Goal: Check status: Check status

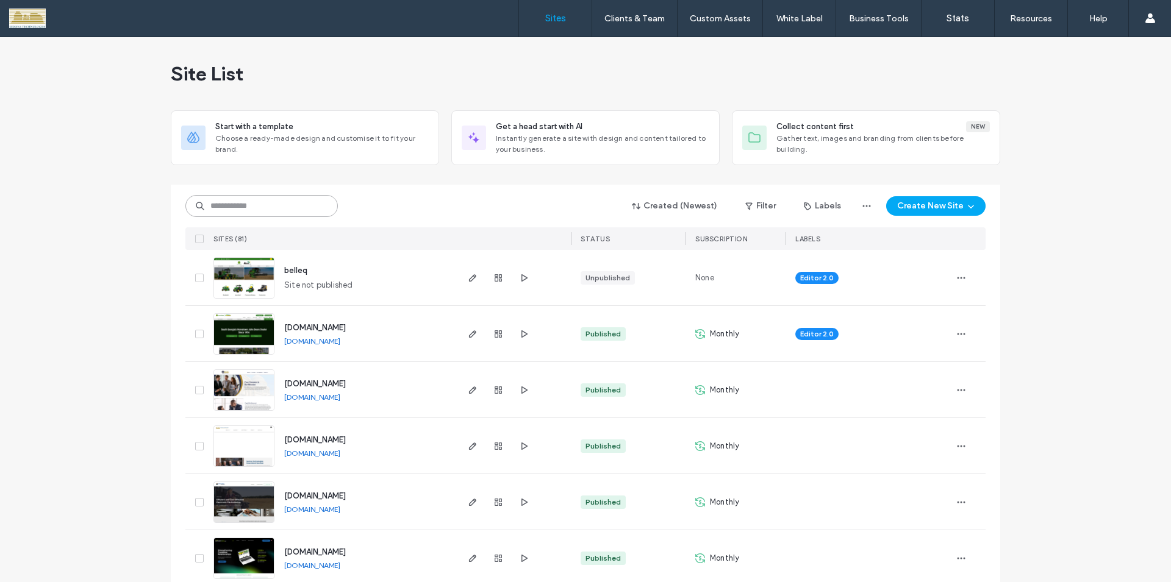
click at [305, 203] on input at bounding box center [261, 206] width 152 height 22
type input "*****"
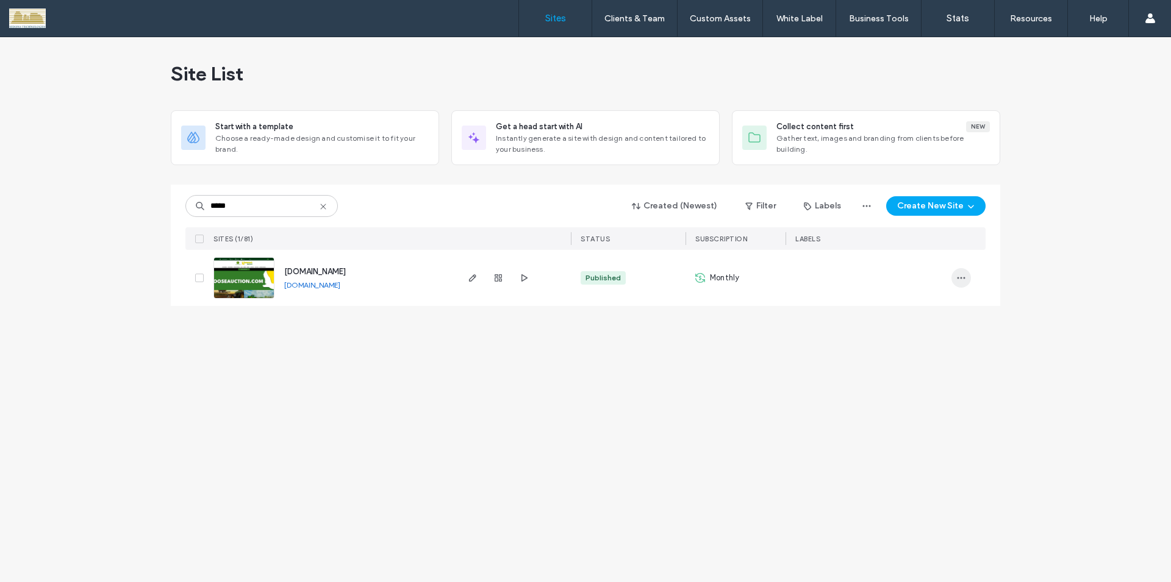
click at [962, 279] on icon "button" at bounding box center [961, 278] width 10 height 10
click at [921, 377] on span "Site Dashboard" at bounding box center [914, 379] width 59 height 12
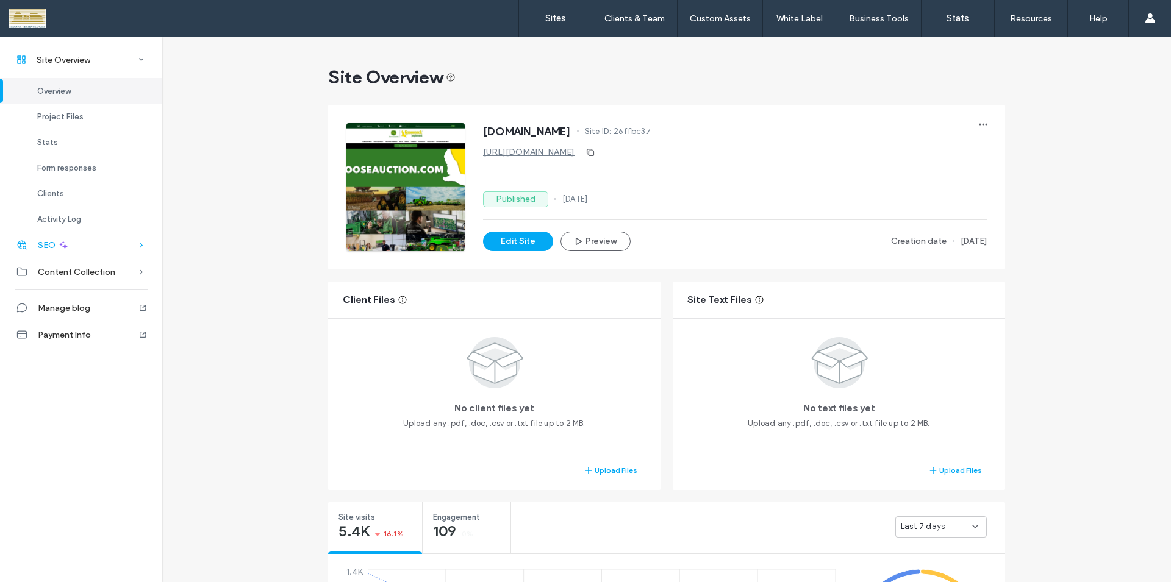
click at [66, 246] on icon at bounding box center [63, 245] width 11 height 11
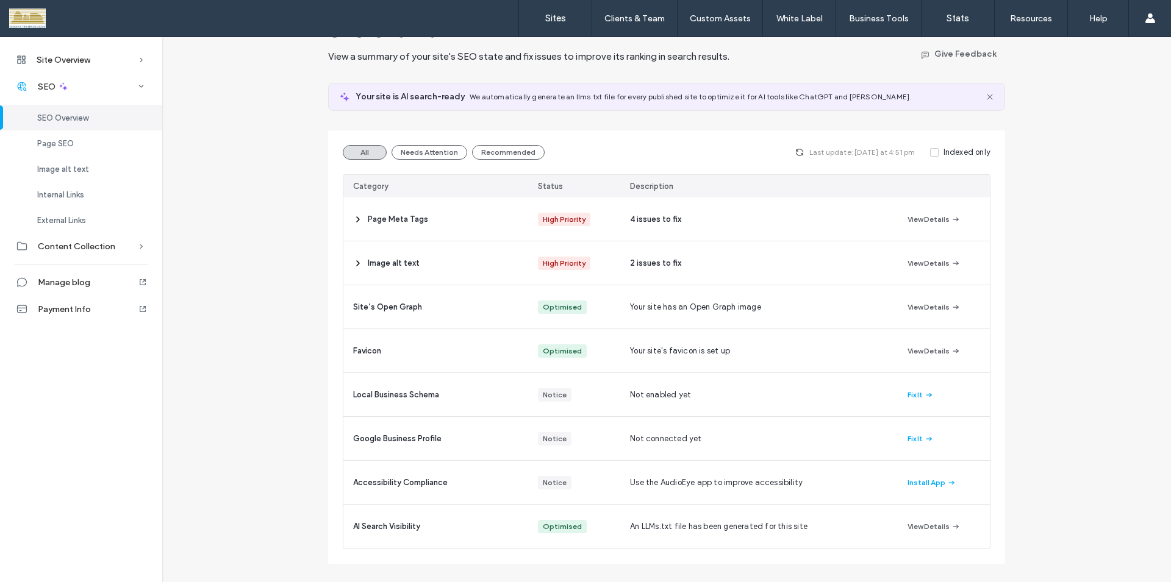
scroll to position [52, 0]
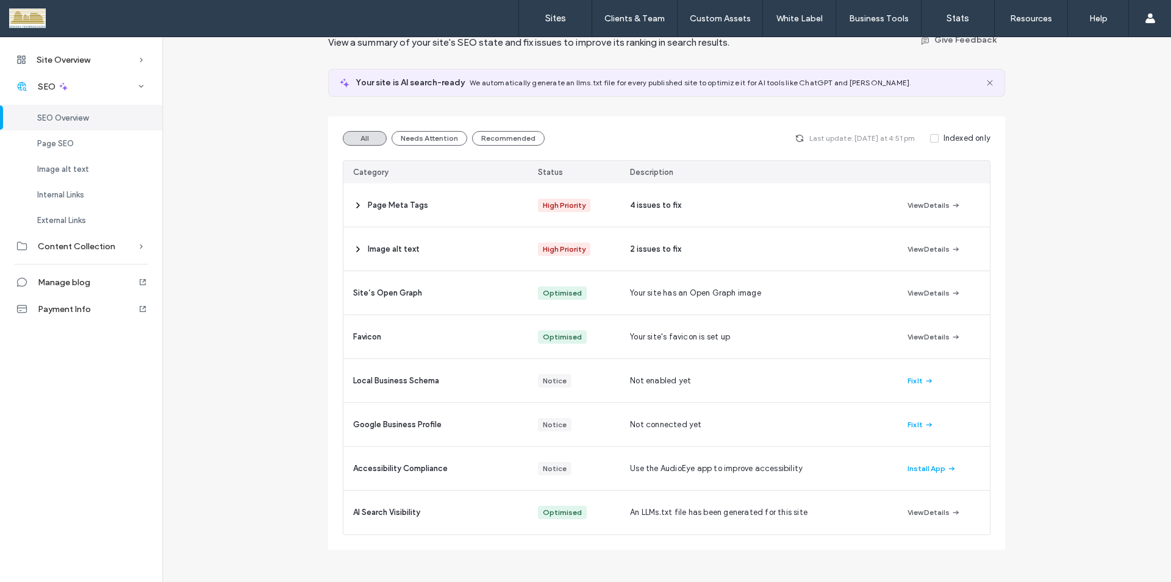
click at [74, 118] on span "SEO Overview" at bounding box center [62, 117] width 51 height 9
click at [53, 143] on span "Page SEO" at bounding box center [55, 143] width 37 height 9
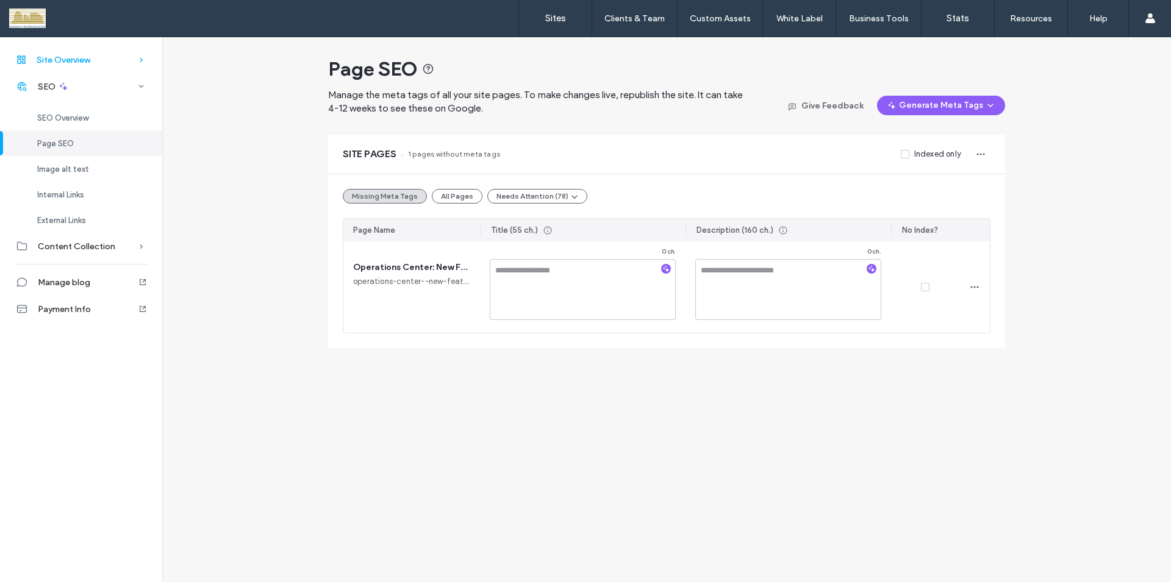
click at [90, 62] on span "Site Overview" at bounding box center [64, 60] width 54 height 10
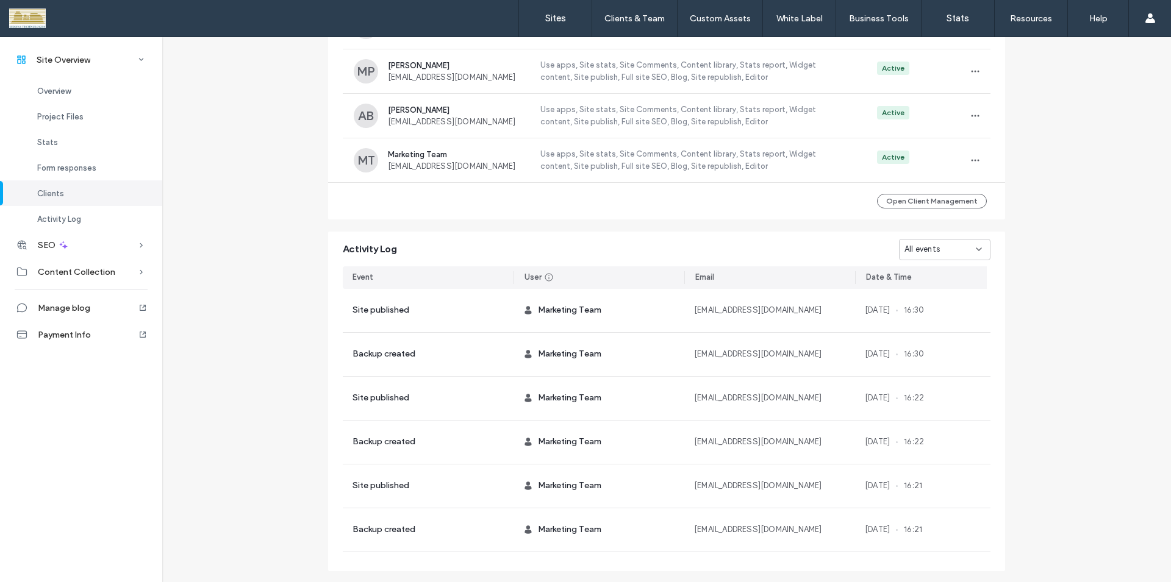
scroll to position [1245, 0]
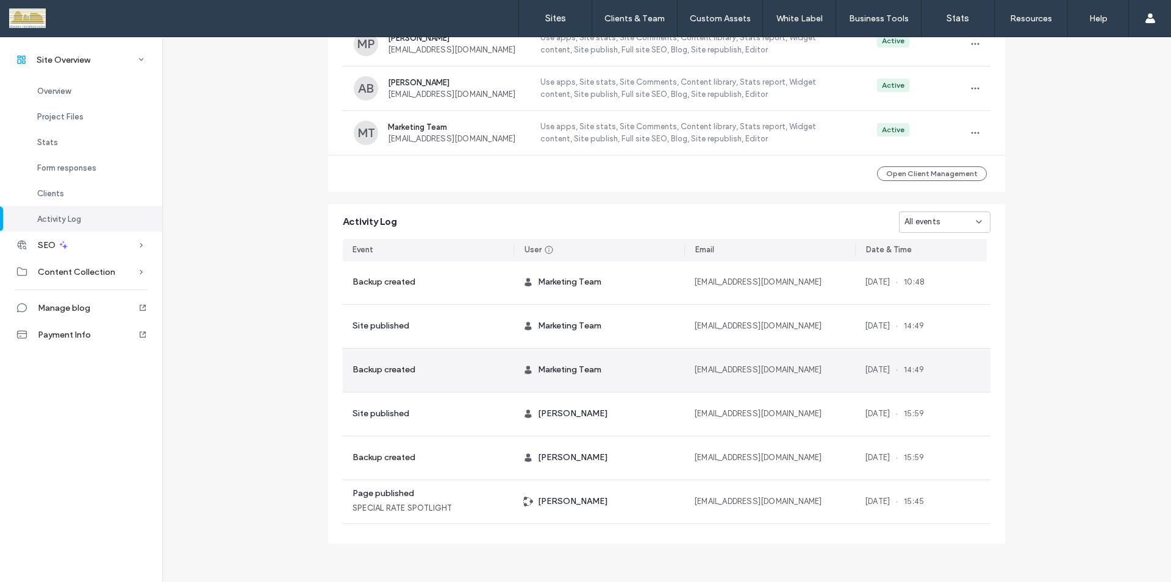
scroll to position [1488, 0]
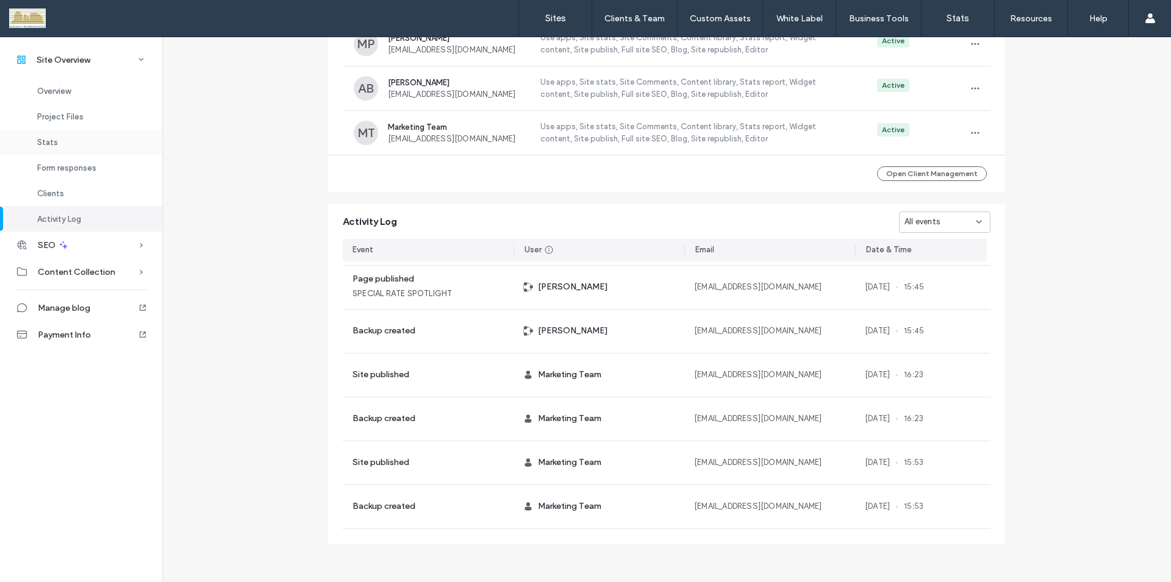
click at [51, 142] on span "Stats" at bounding box center [47, 142] width 21 height 9
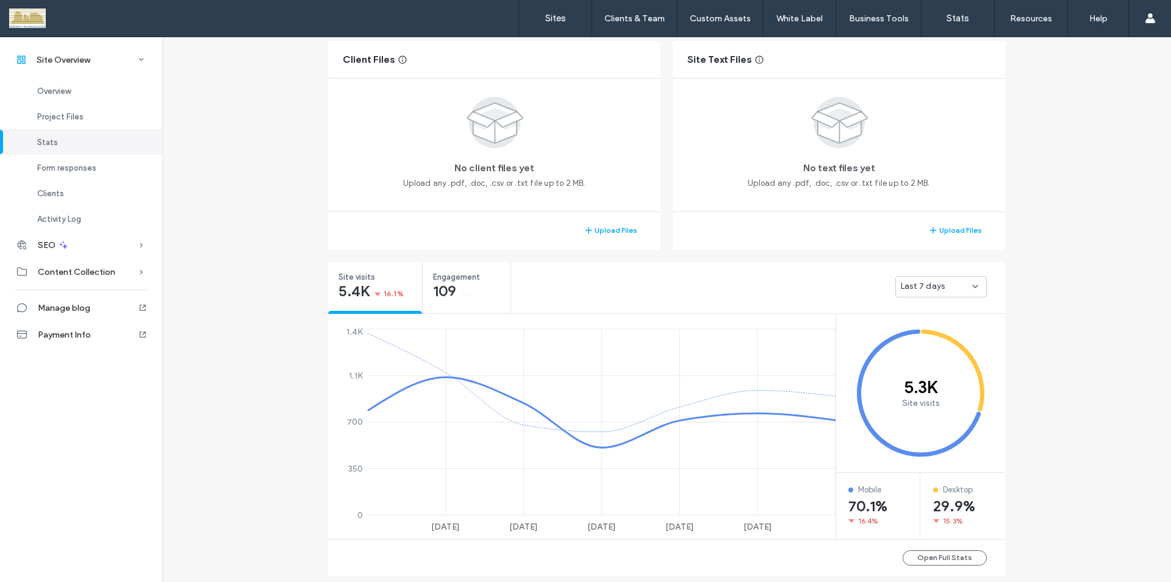
scroll to position [350, 0]
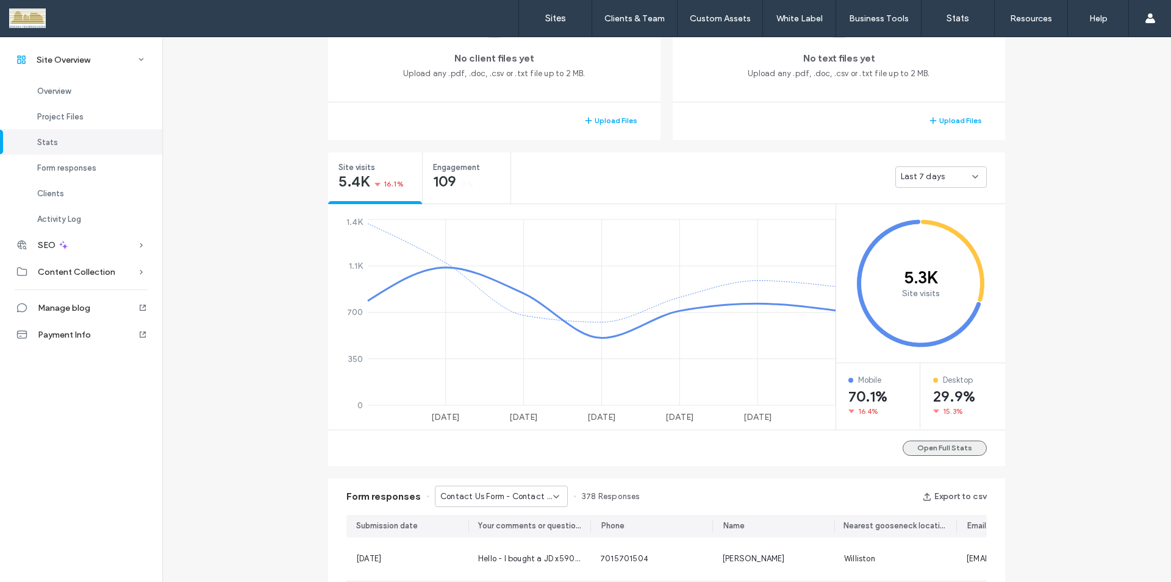
click at [960, 448] on button "Open Full Stats" at bounding box center [944, 448] width 84 height 15
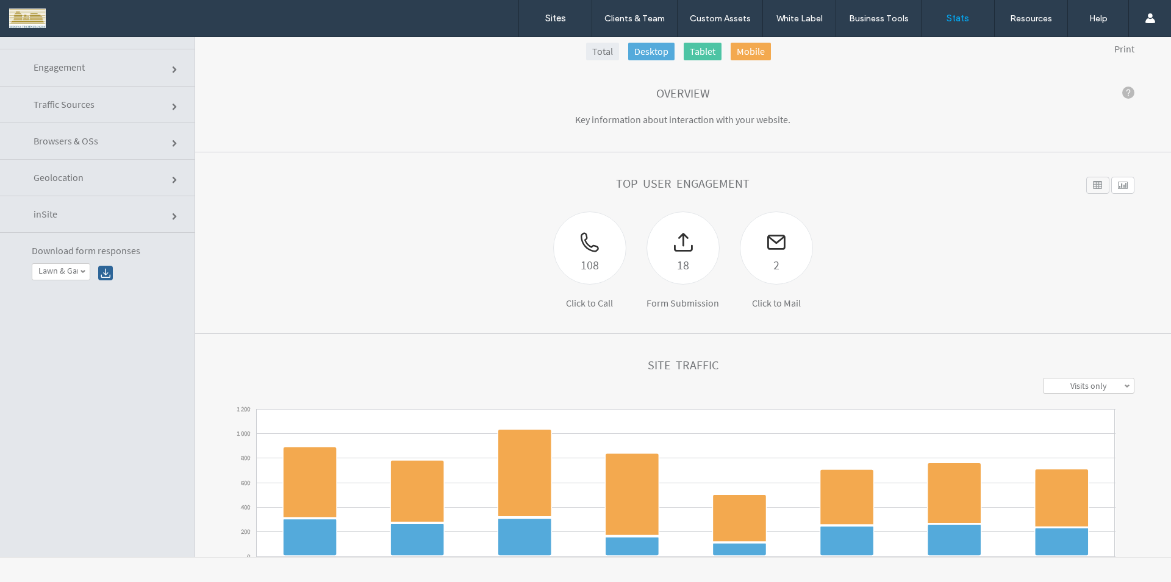
click link "Traffic Sources"
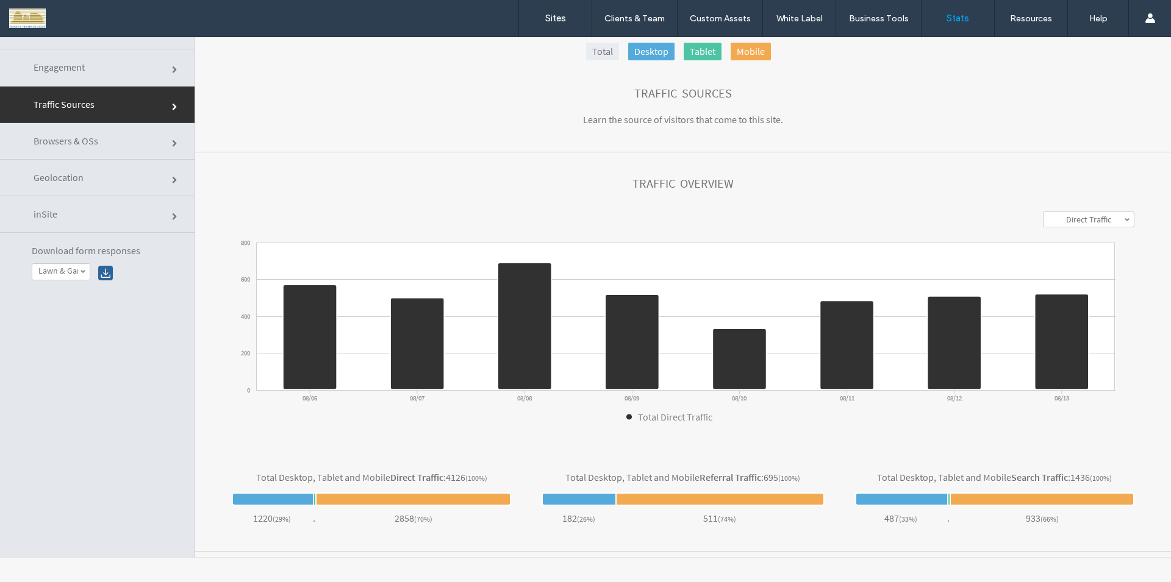
click link "Geolocation"
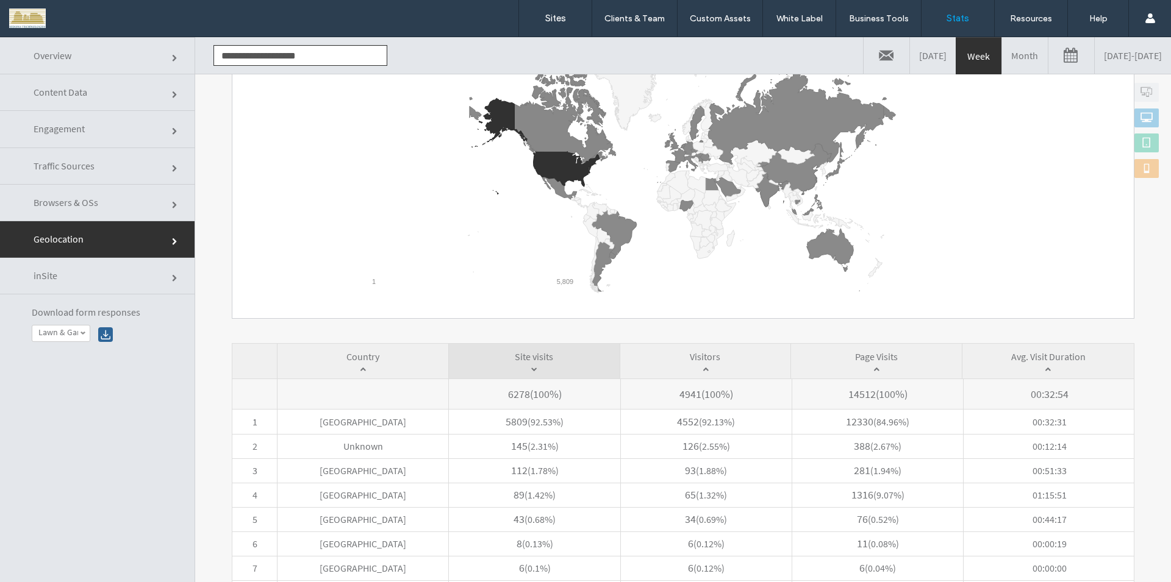
scroll to position [299, 0]
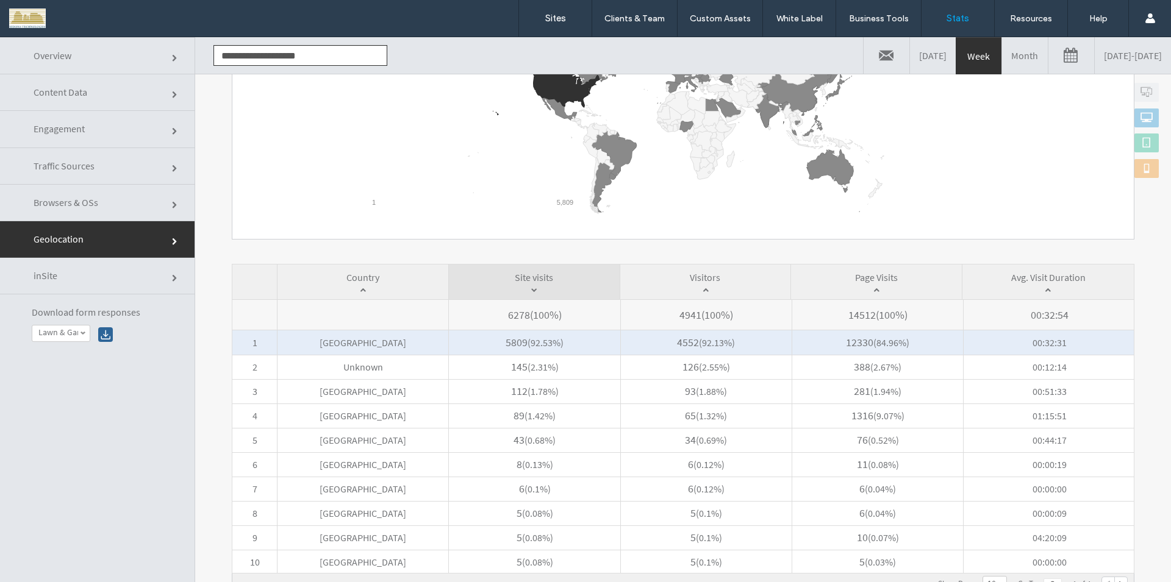
click at [387, 344] on span "United States" at bounding box center [362, 342] width 171 height 24
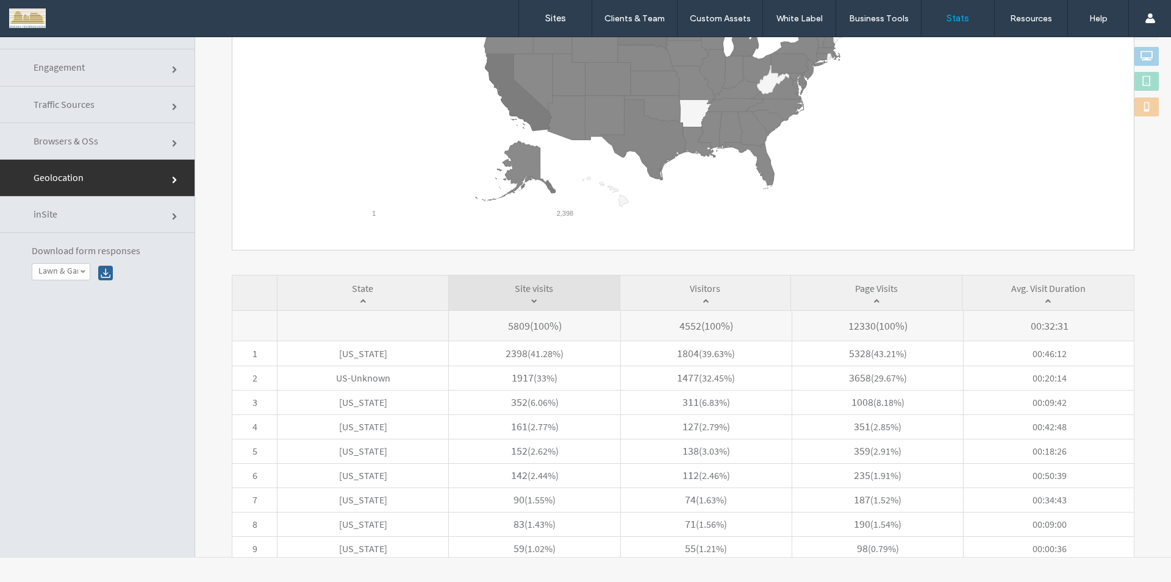
scroll to position [153, 0]
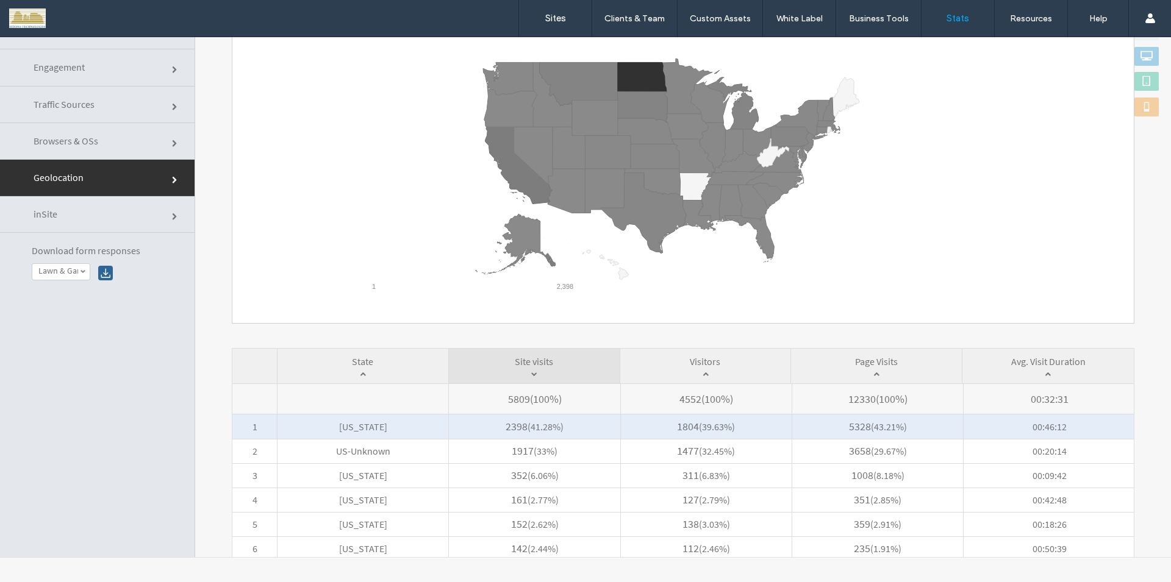
click at [404, 427] on span "North Dakota" at bounding box center [362, 427] width 171 height 24
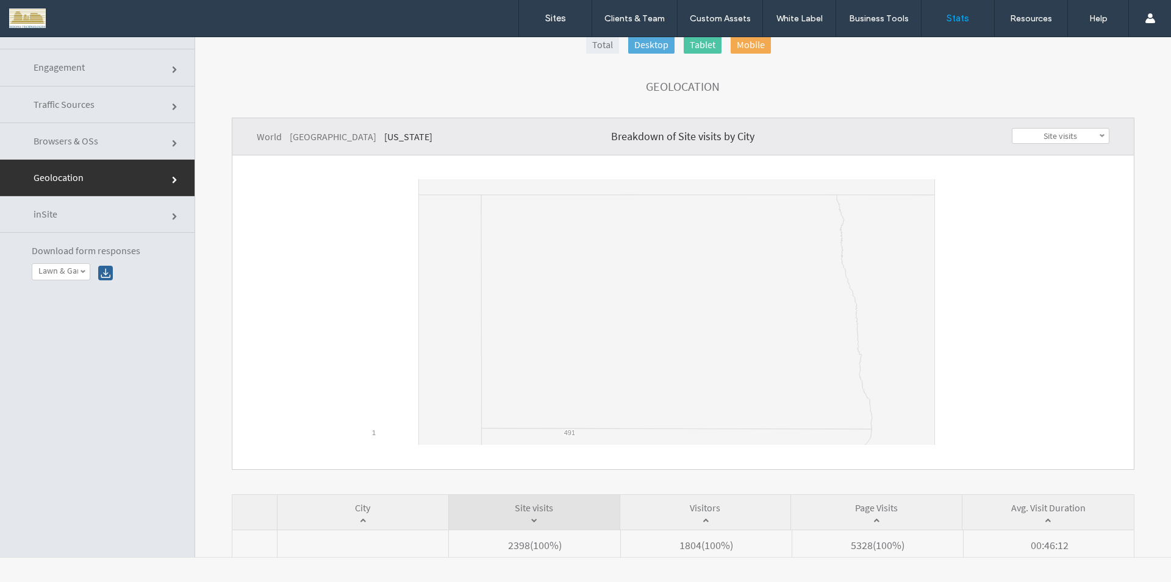
scroll to position [0, 0]
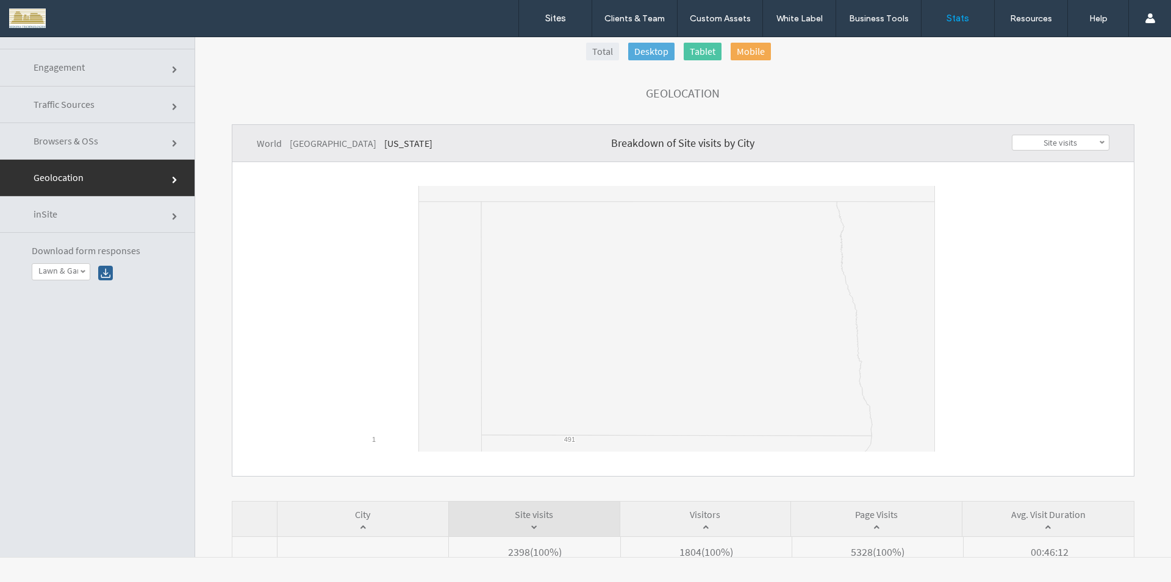
click link "inSite"
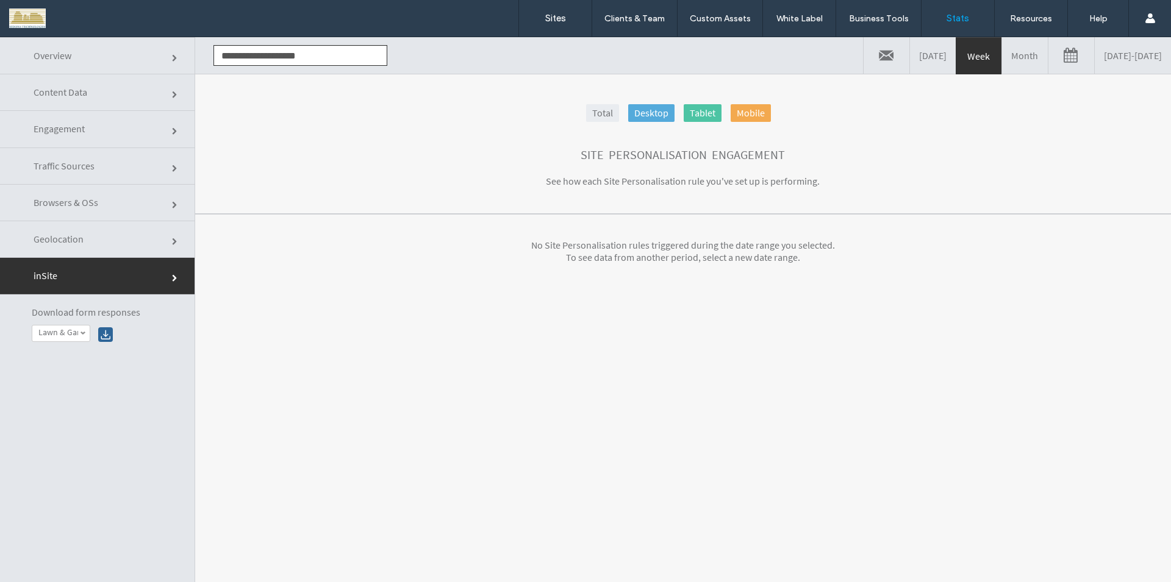
click link "Geolocation"
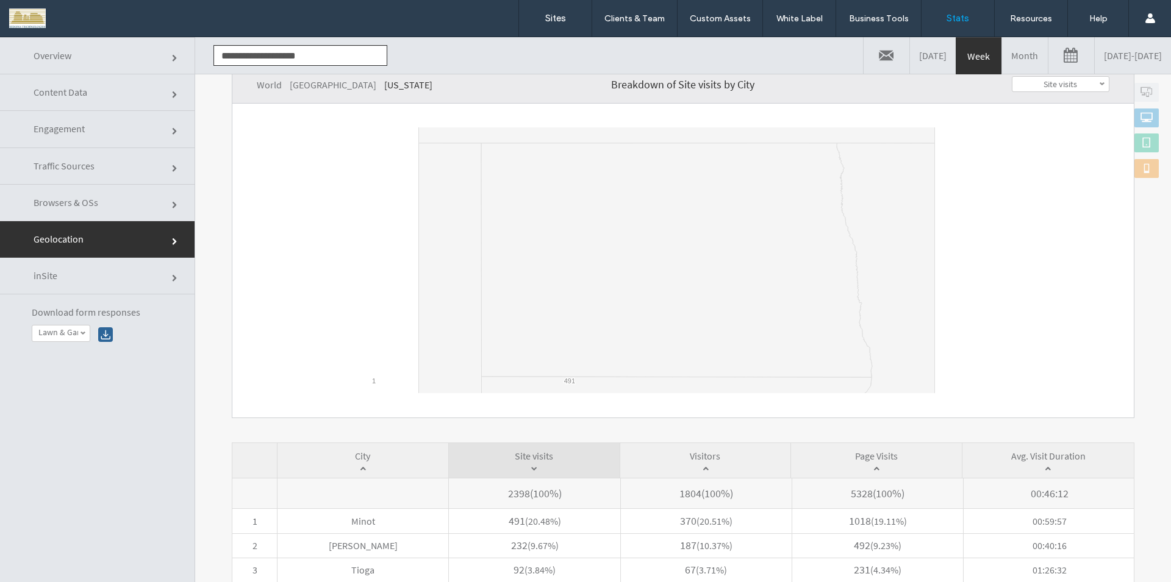
scroll to position [293, 0]
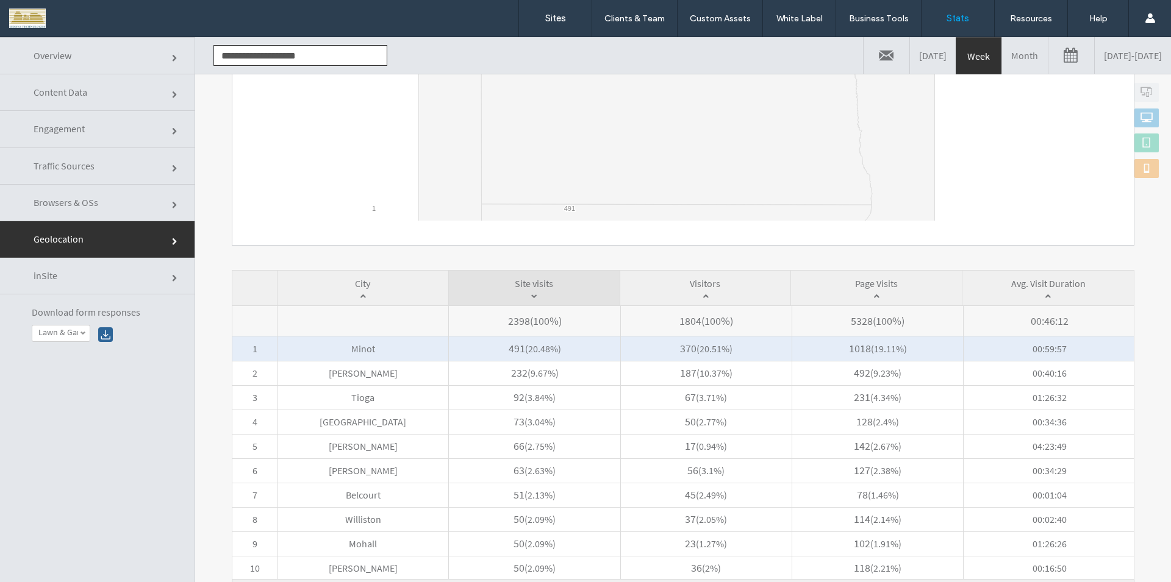
click at [382, 354] on span "Minot" at bounding box center [362, 349] width 171 height 24
click span "( 20.48% )"
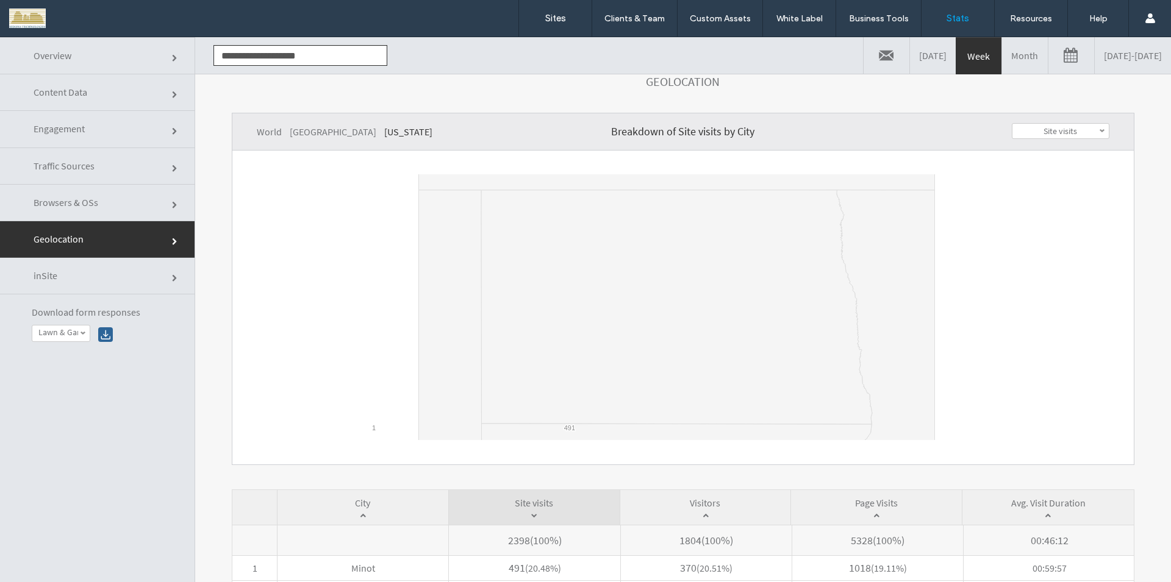
scroll to position [0, 0]
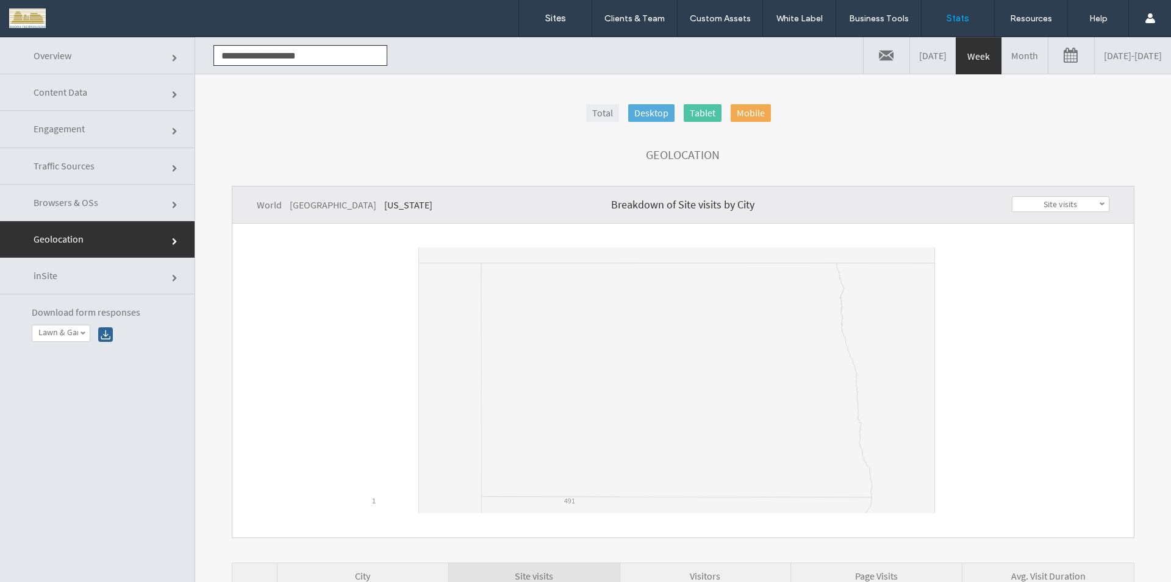
click at [1099, 204] on span at bounding box center [1102, 204] width 6 height 6
click at [1047, 237] on label "Visitors" at bounding box center [1060, 234] width 26 height 11
click at [1079, 212] on link "Visitors" at bounding box center [1060, 204] width 96 height 15
click at [1041, 254] on label "Page views" at bounding box center [1060, 249] width 39 height 11
click at [172, 128] on span "Engagement" at bounding box center [175, 131] width 7 height 7
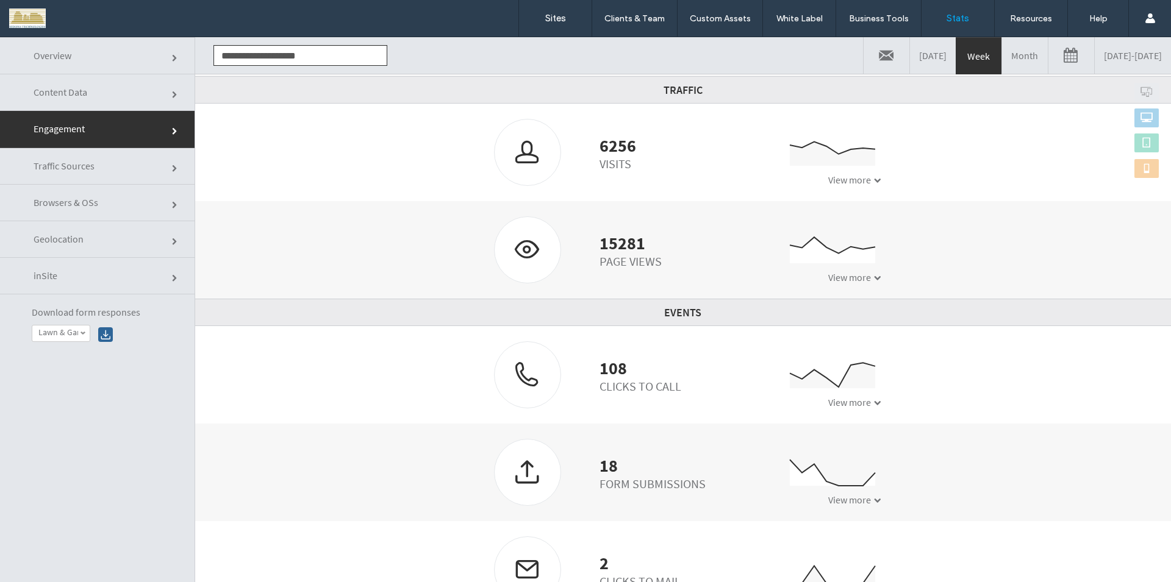
click at [874, 180] on span at bounding box center [877, 180] width 7 height 7
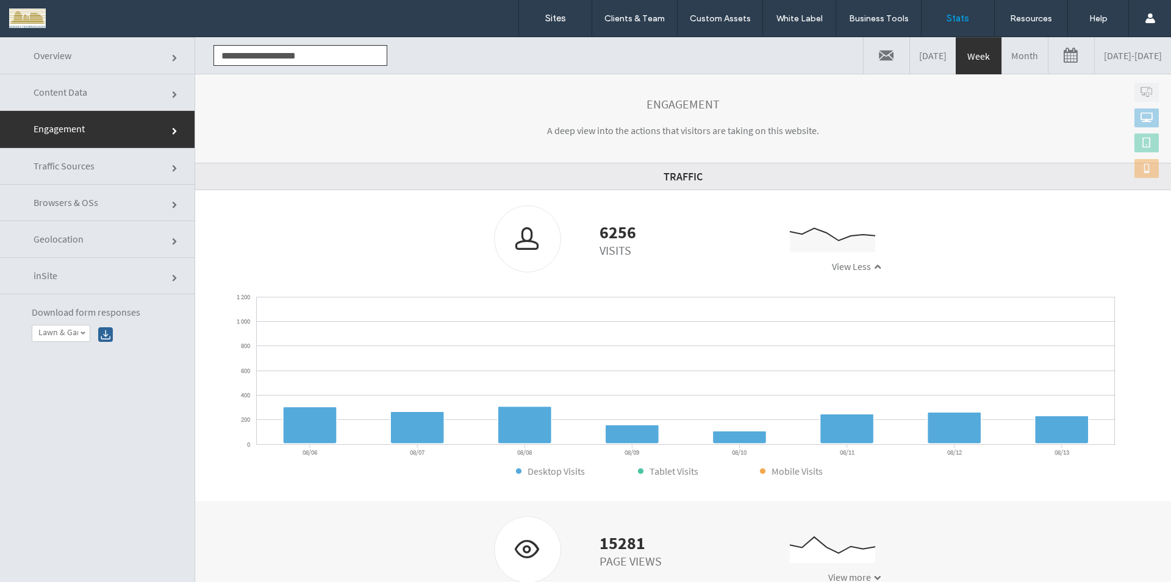
scroll to position [51, 0]
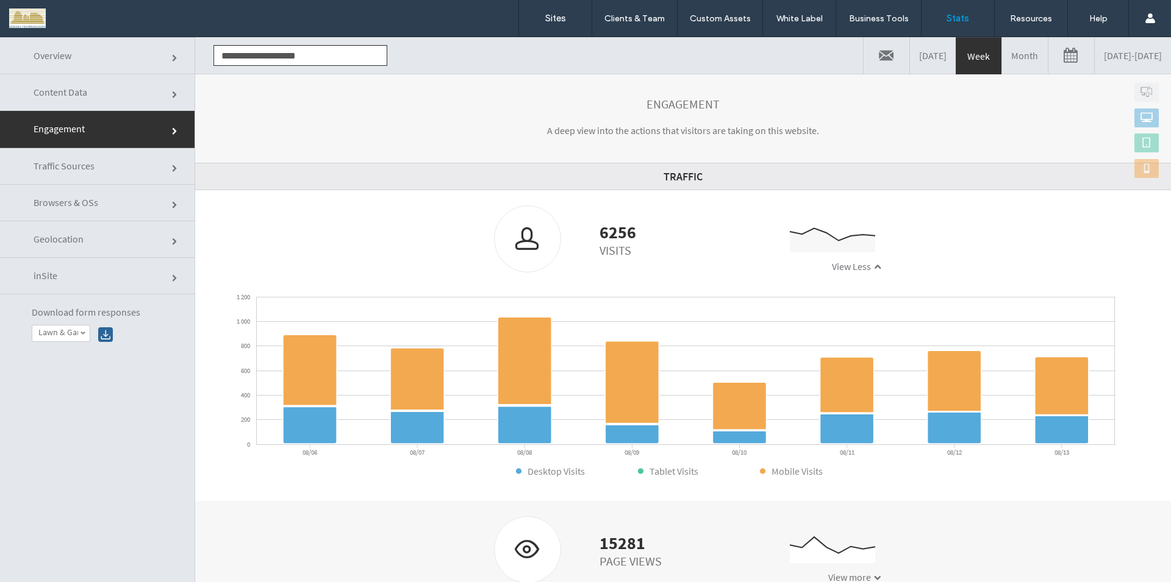
click link "Geolocation"
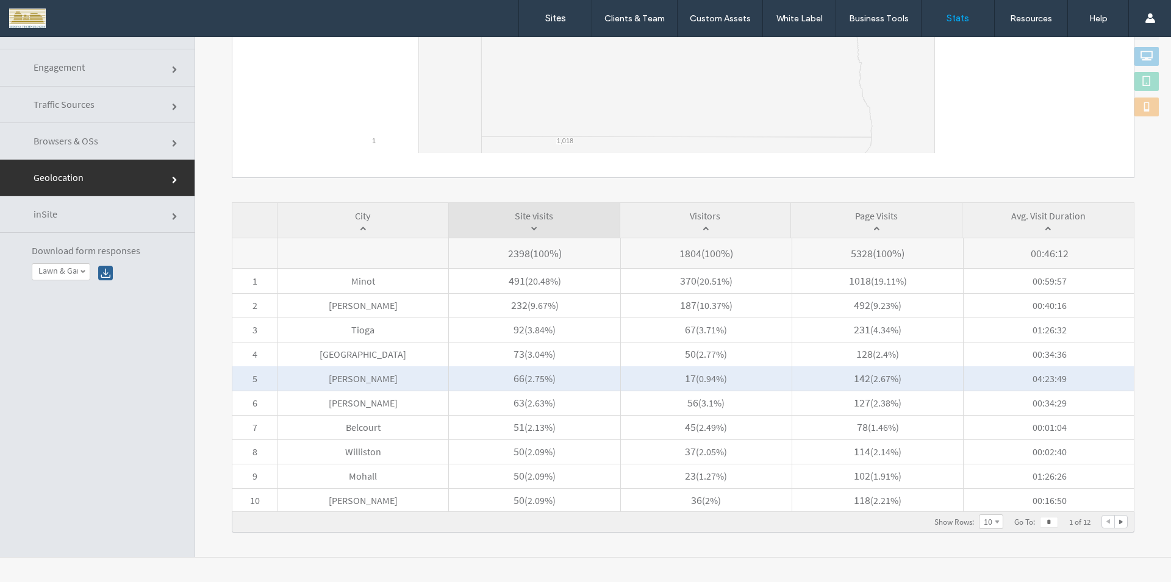
scroll to position [0, 0]
